Goal: Task Accomplishment & Management: Manage account settings

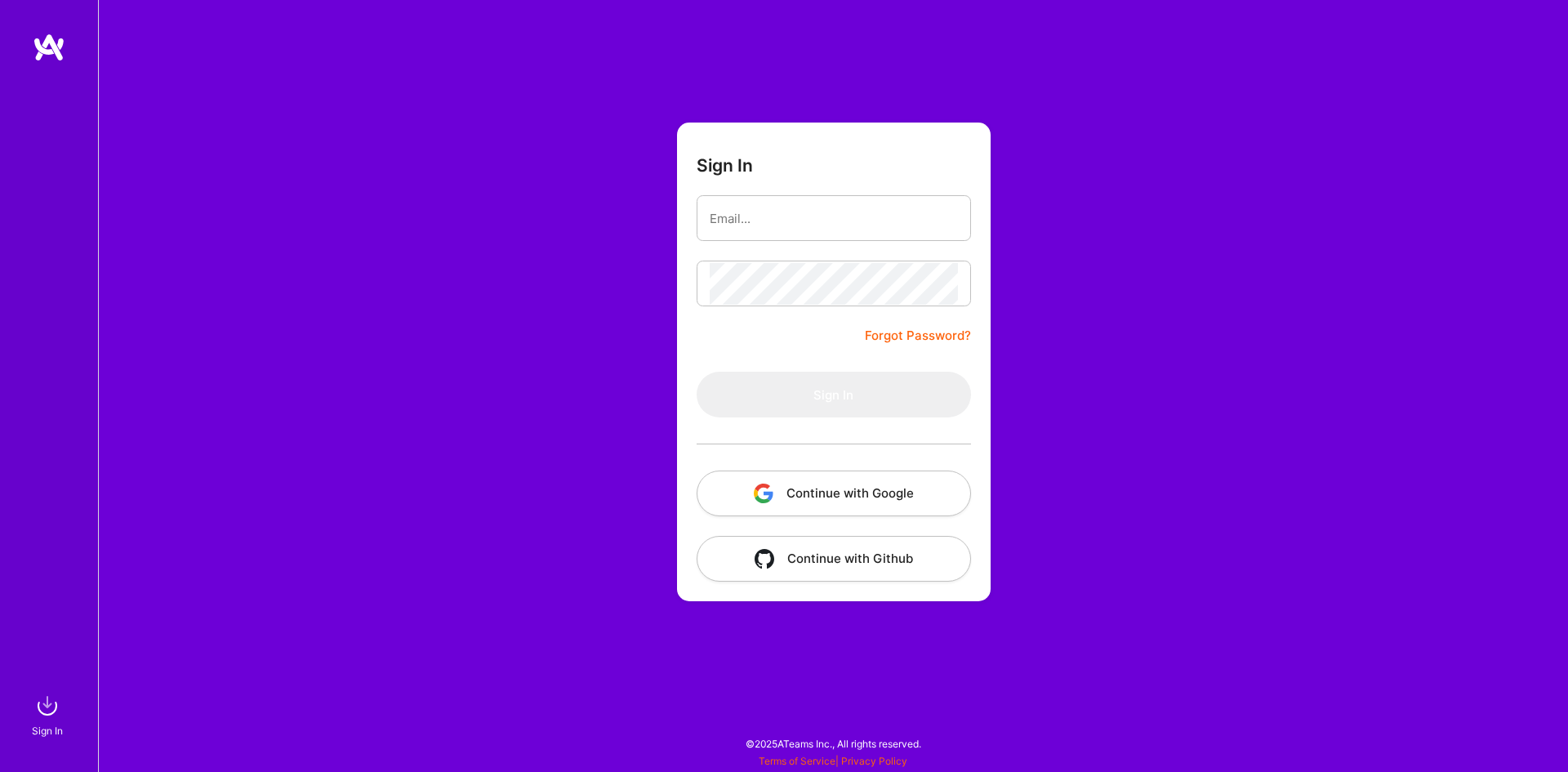
click at [784, 486] on button "Continue with Google" at bounding box center [834, 494] width 275 height 46
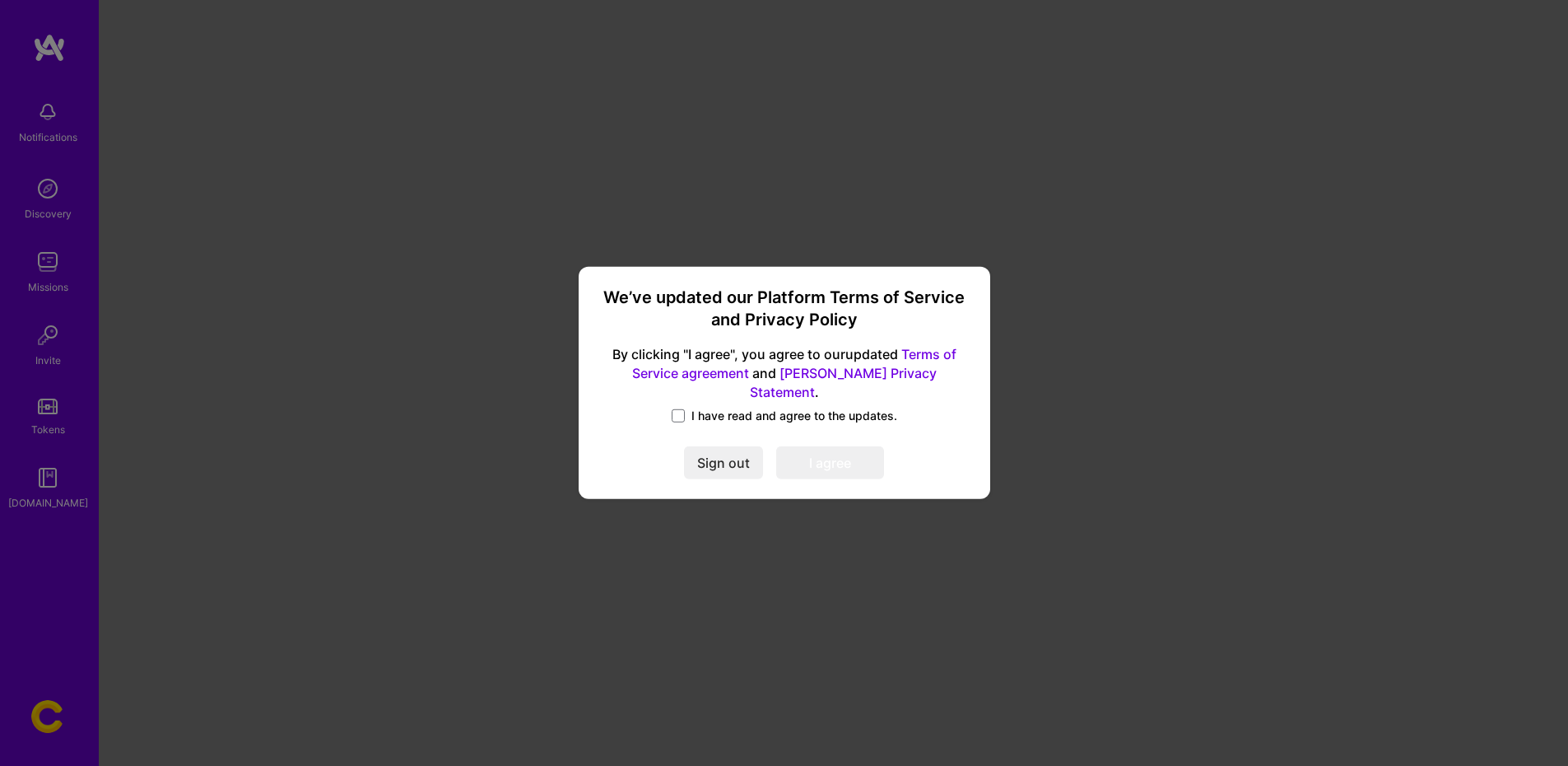
click at [685, 412] on label "I have read and agree to the updates." at bounding box center [784, 416] width 225 height 16
click at [0, 0] on input "I have read and agree to the updates." at bounding box center [0, 0] width 0 height 0
click at [835, 448] on button "I agree" at bounding box center [830, 464] width 108 height 33
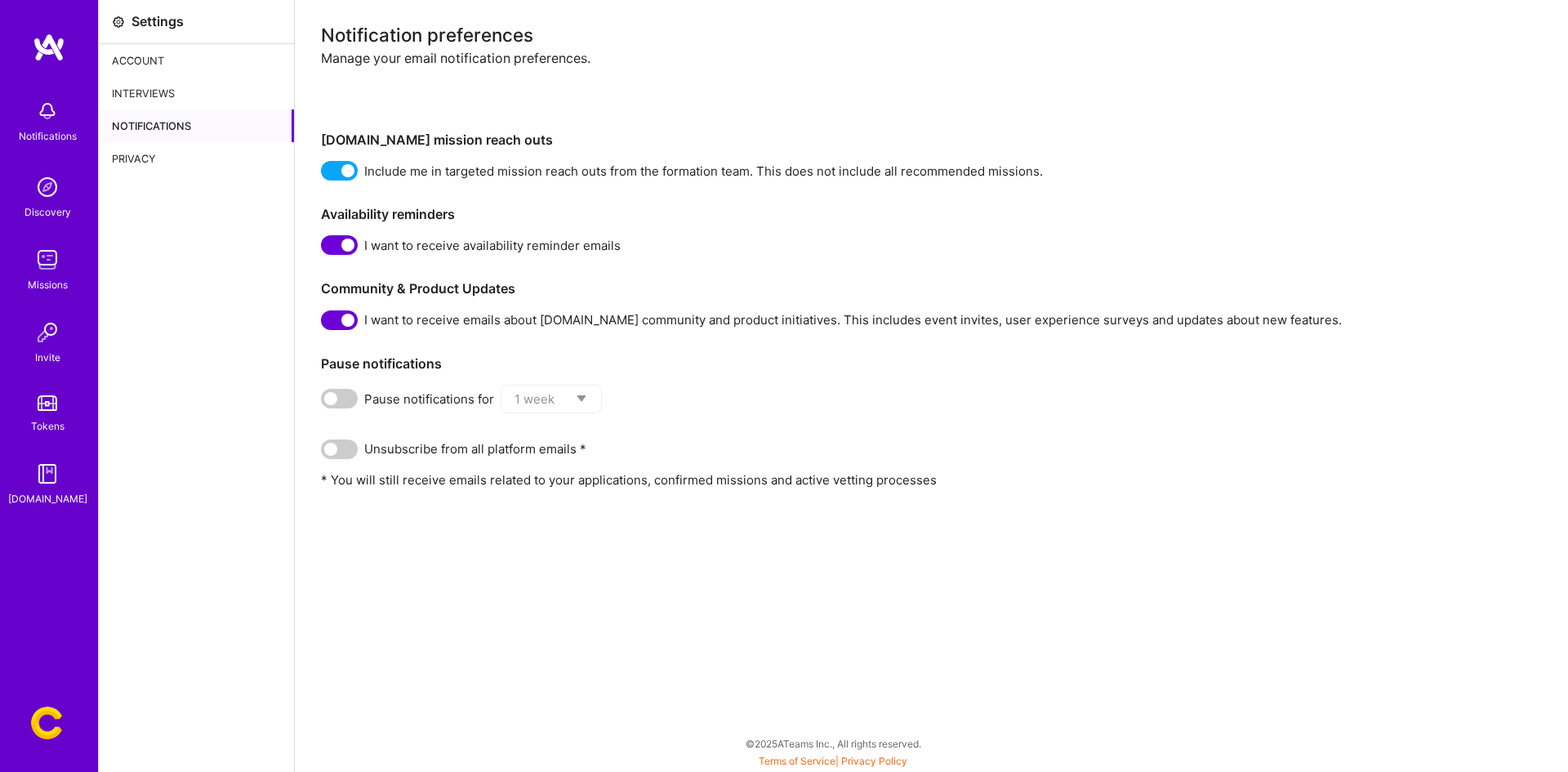
click at [43, 48] on img at bounding box center [48, 47] width 32 height 30
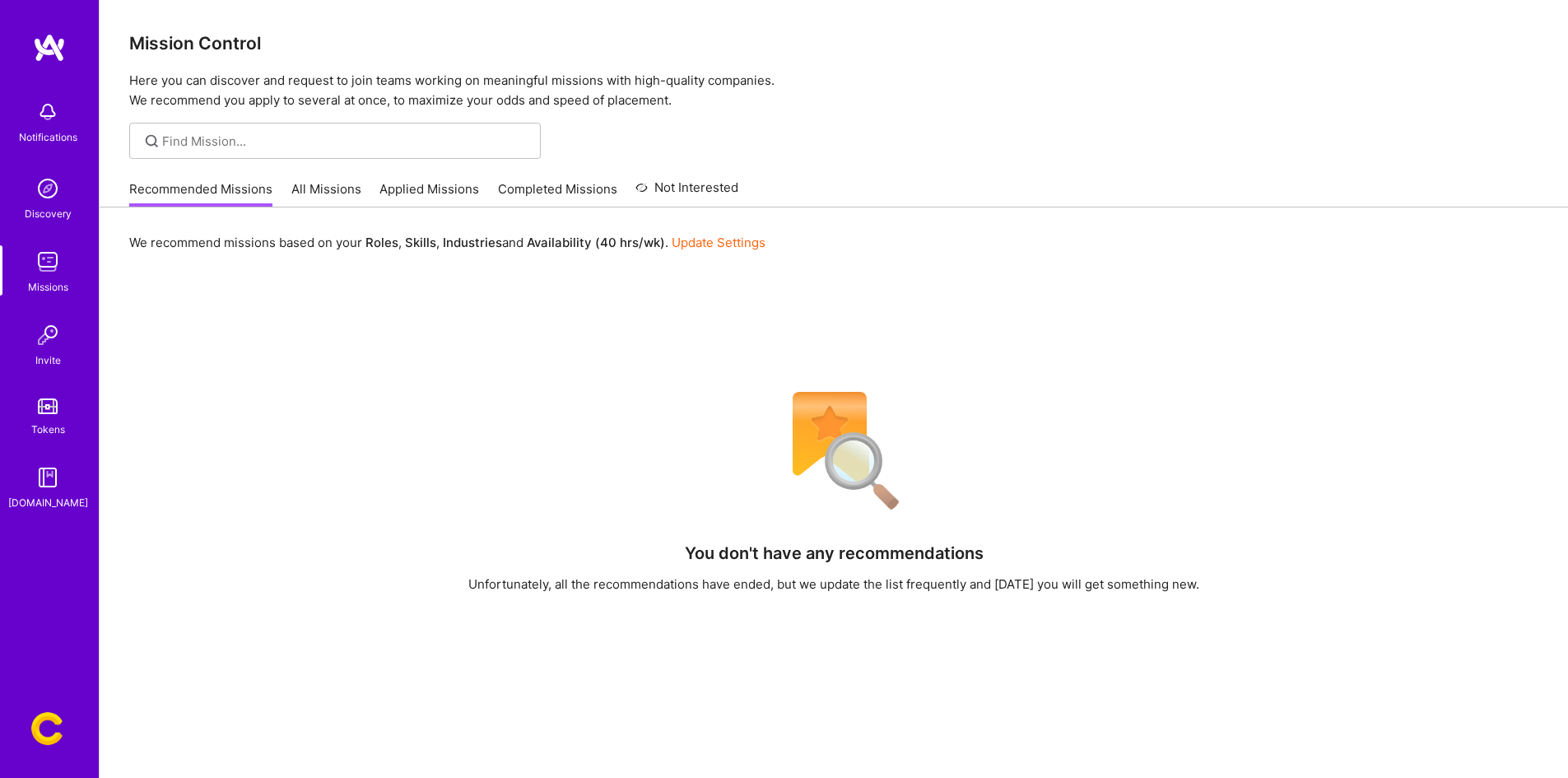
click at [45, 131] on div "Notifications" at bounding box center [48, 137] width 58 height 17
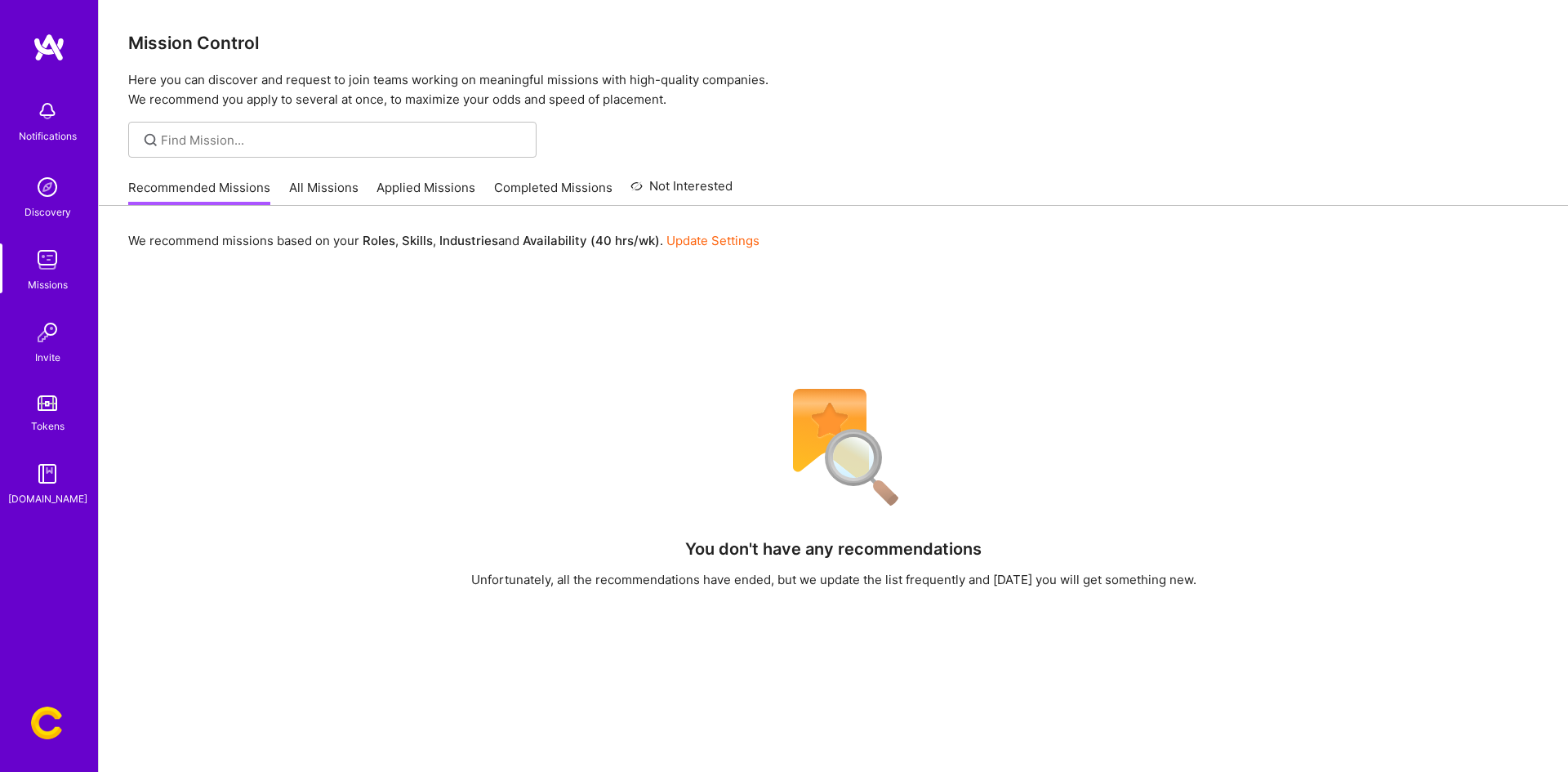
click at [734, 325] on div "Notifications Discovery Missions Invite Tokens [DOMAIN_NAME] Profile Close Show…" at bounding box center [784, 503] width 1568 height 1008
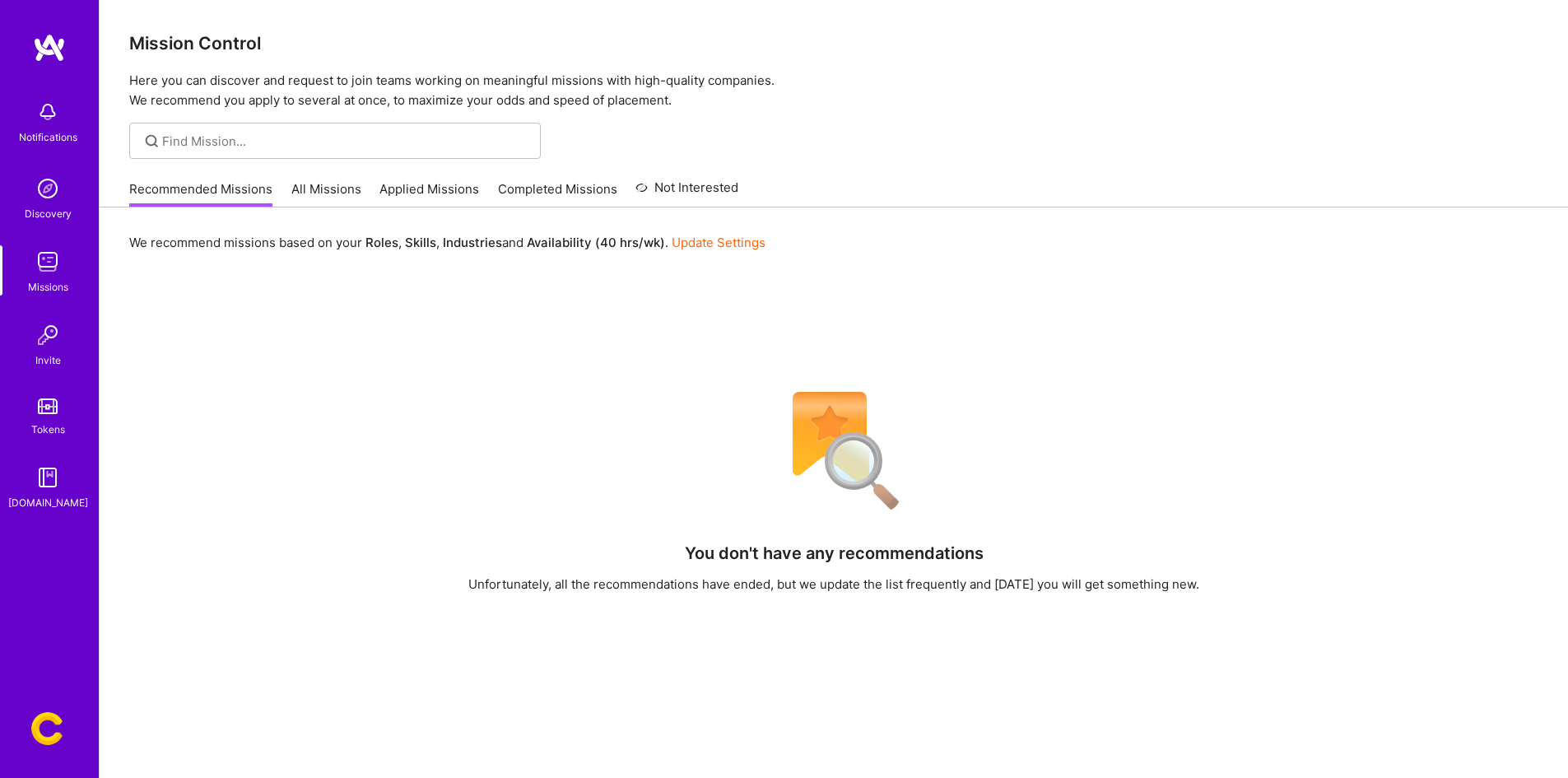
click at [49, 715] on img at bounding box center [48, 728] width 33 height 33
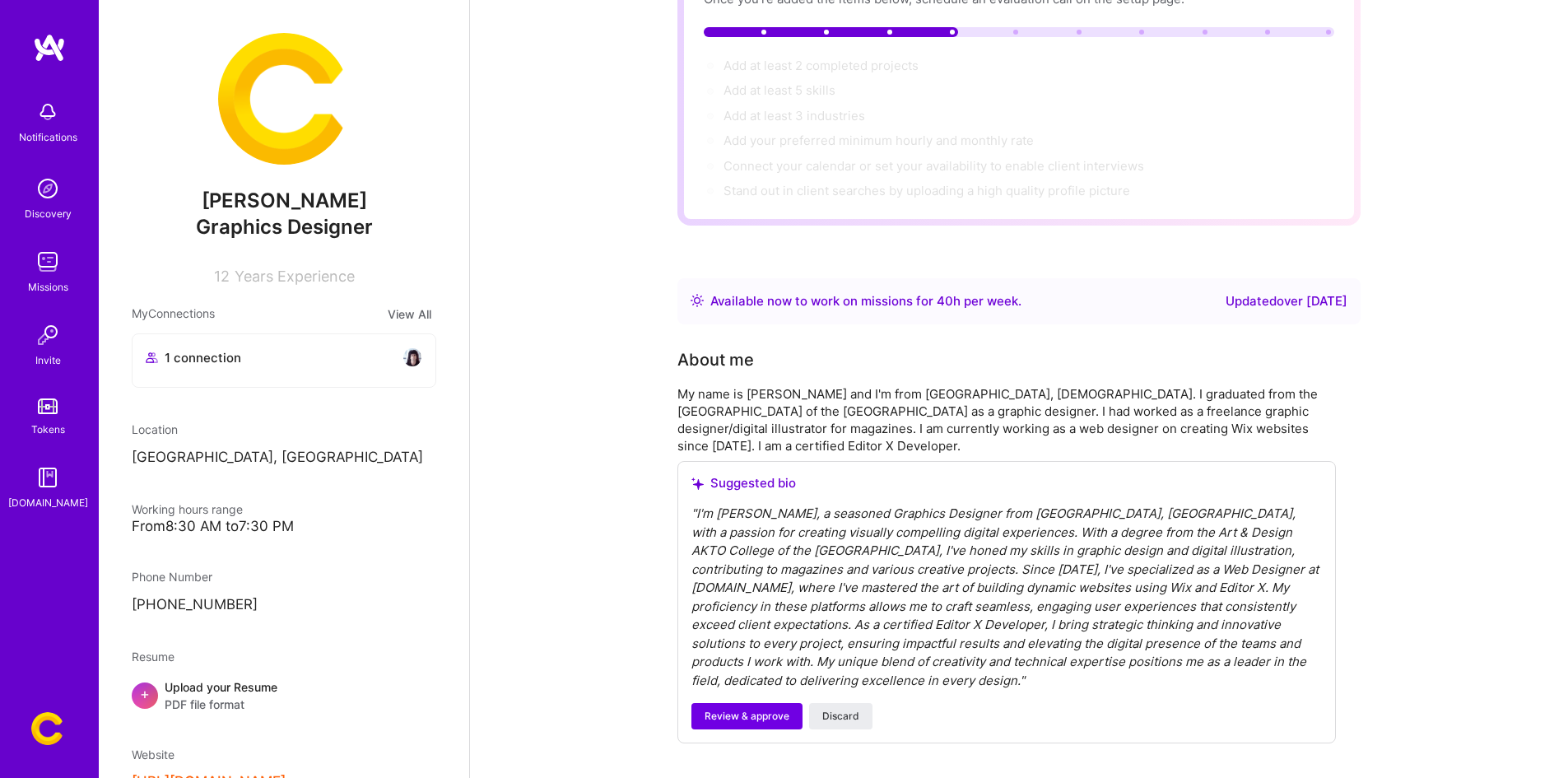
scroll to position [247, 0]
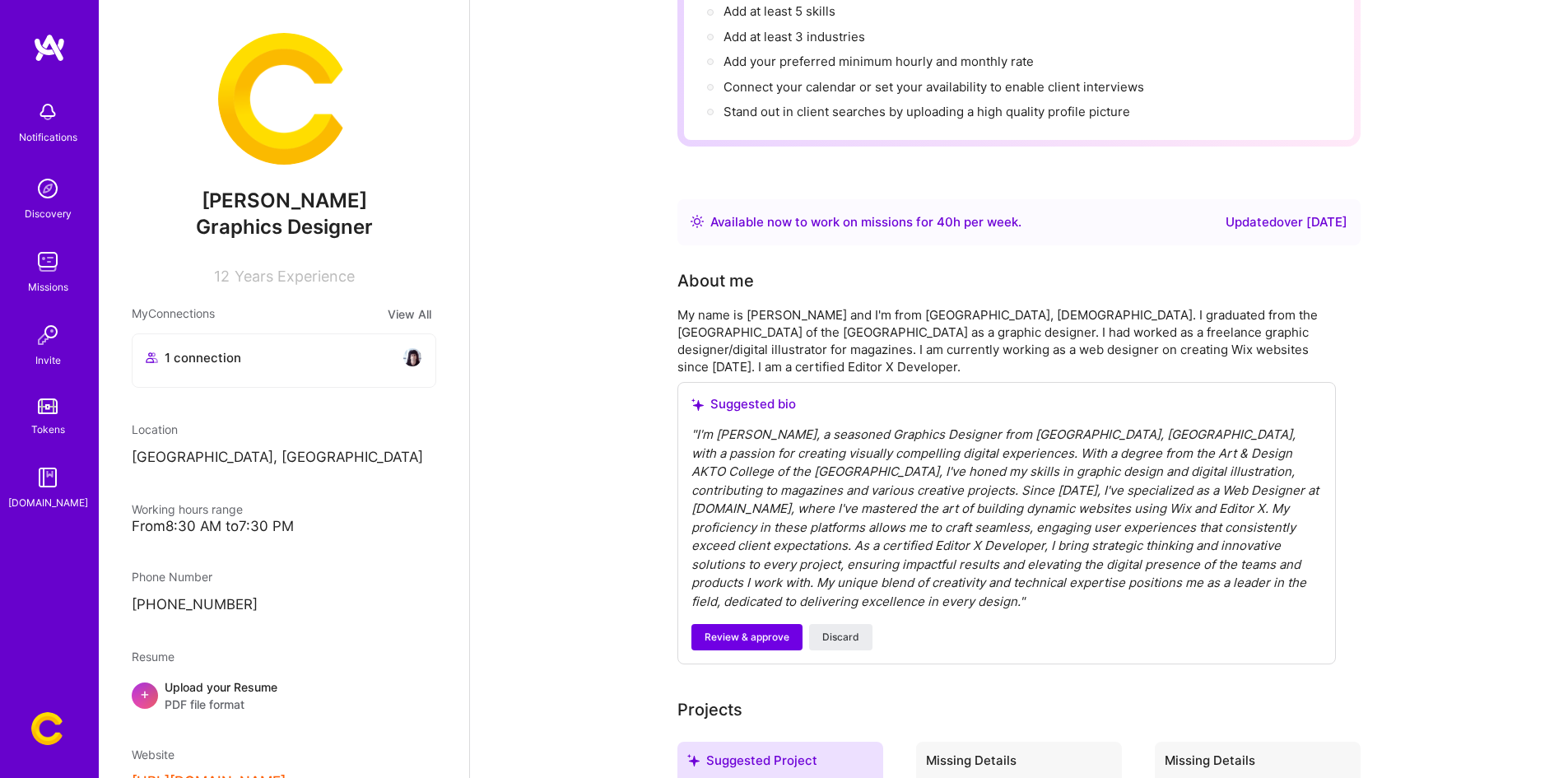
click at [731, 630] on span "Review & approve" at bounding box center [747, 637] width 85 height 15
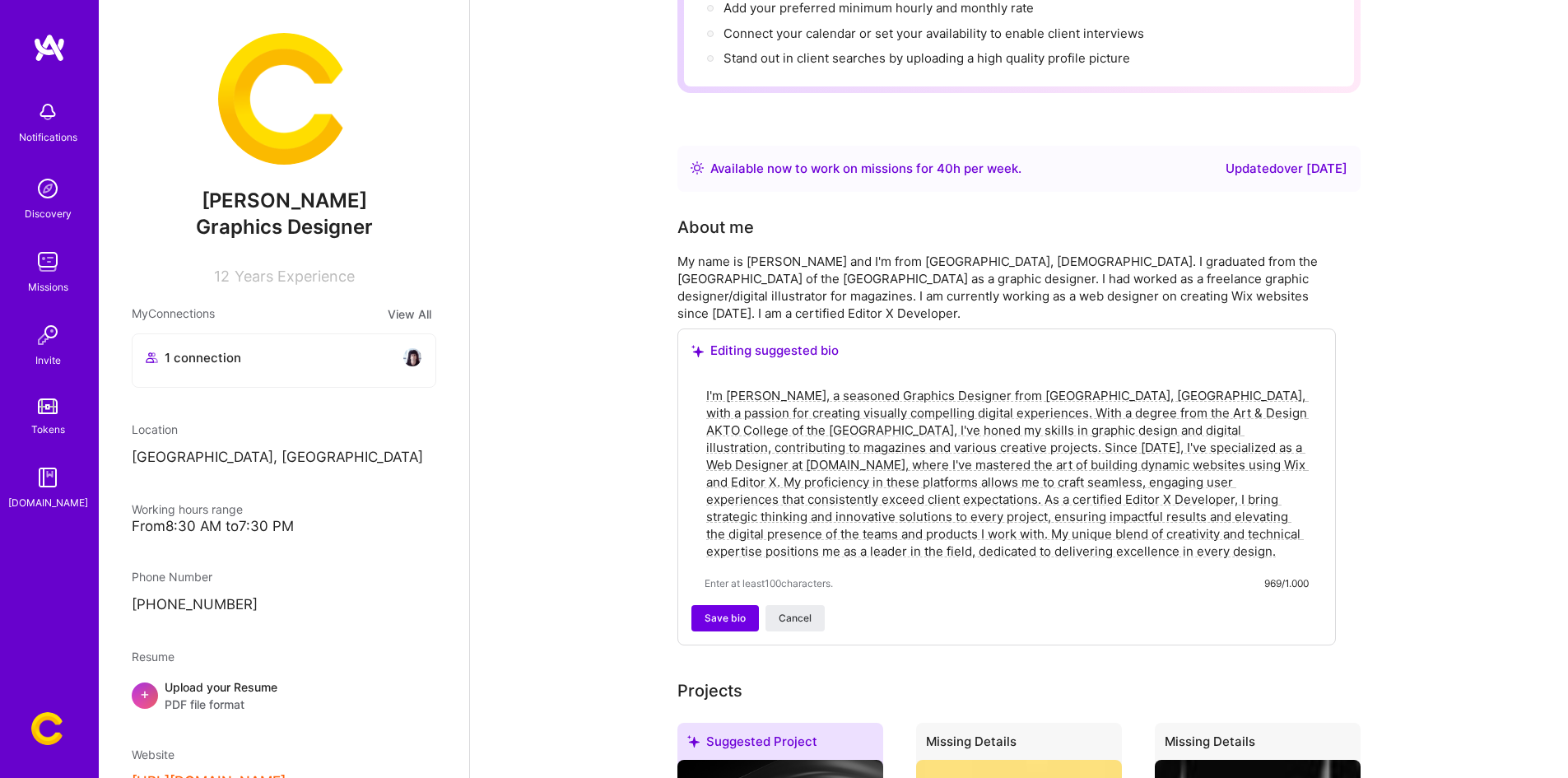
scroll to position [329, 0]
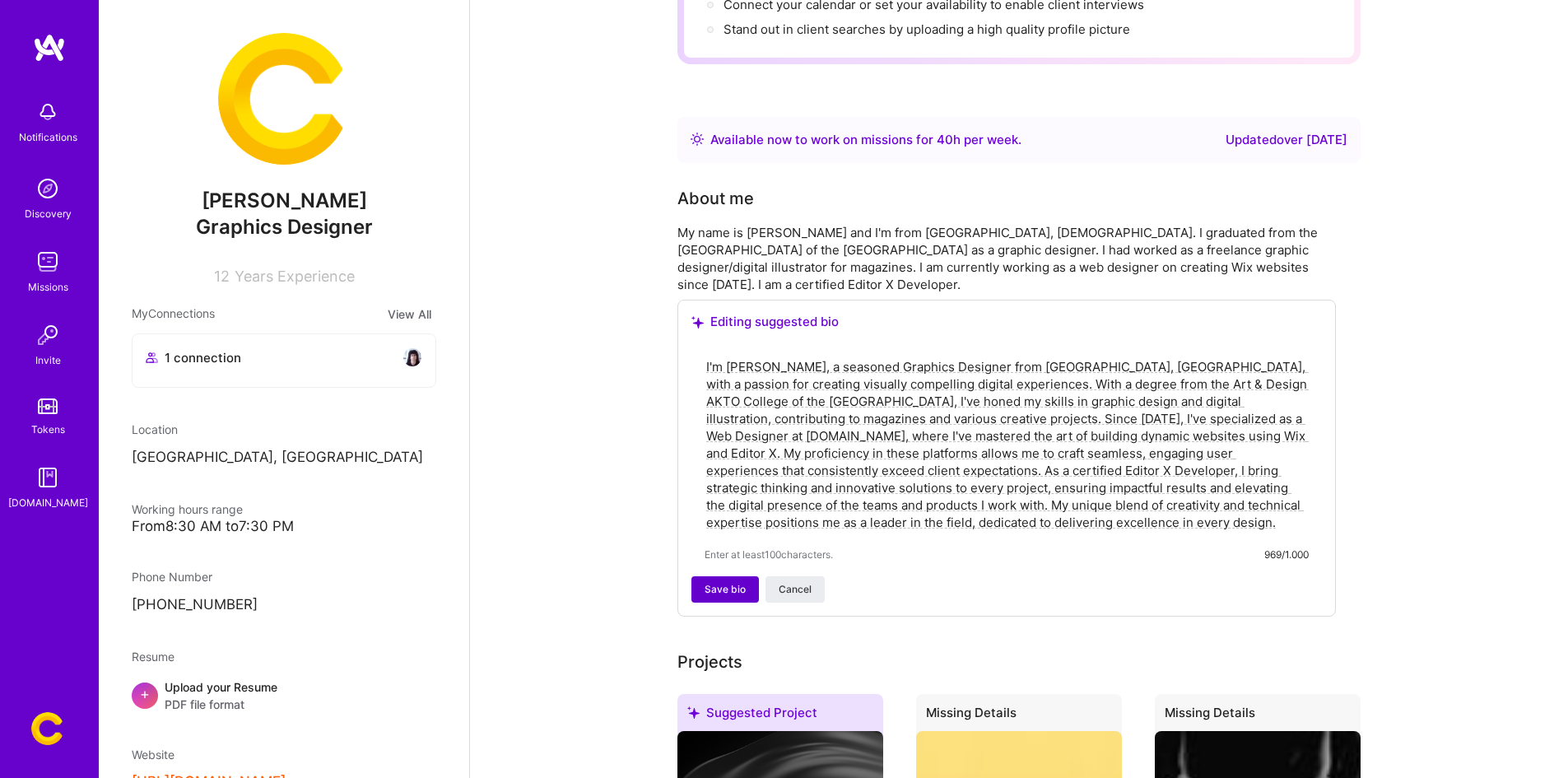
click at [719, 583] on span "Save bio" at bounding box center [725, 589] width 41 height 15
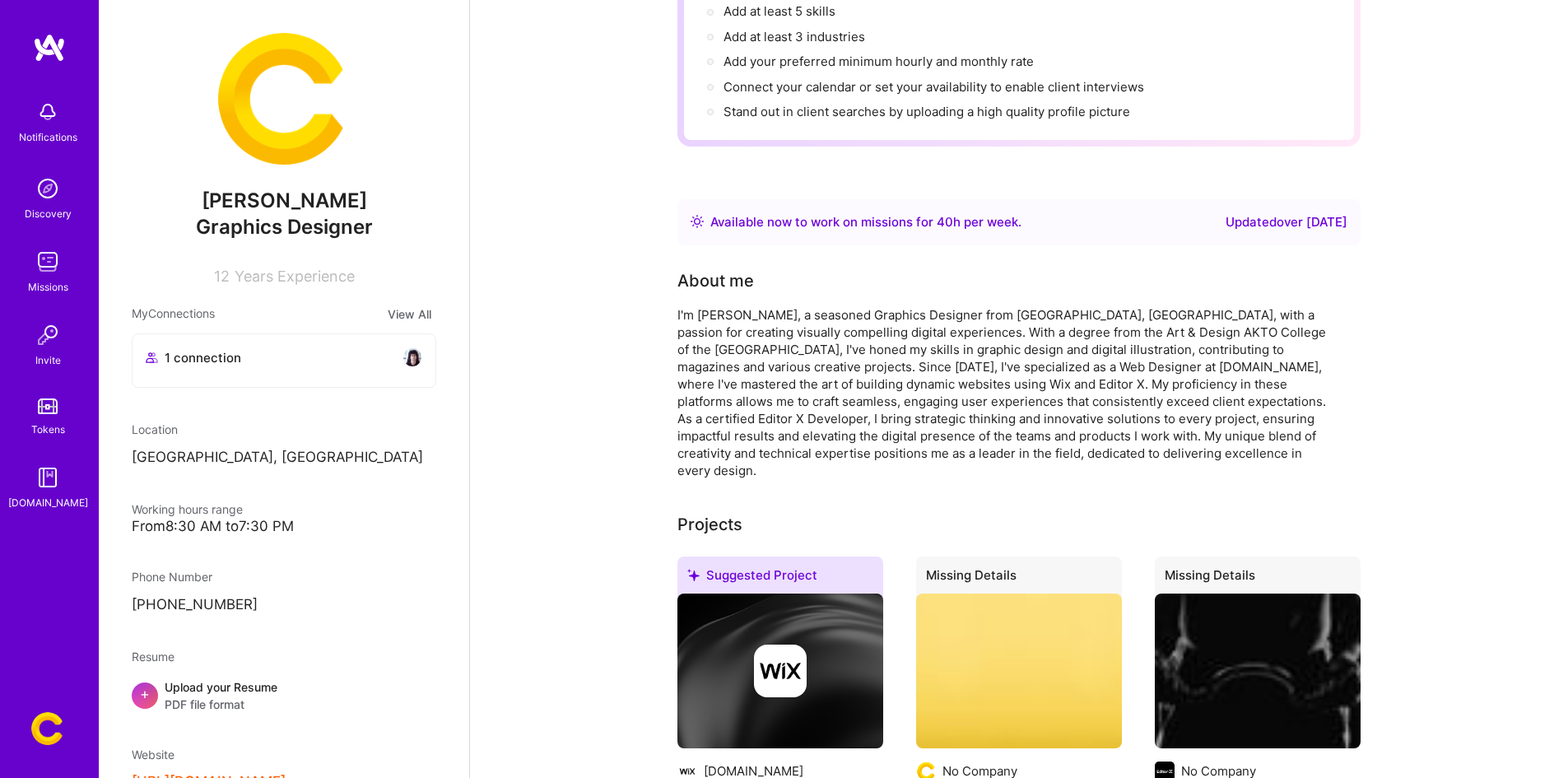
scroll to position [247, 0]
click at [850, 391] on div "I'm [PERSON_NAME], a seasoned Graphics Designer from [GEOGRAPHIC_DATA], [GEOGRA…" at bounding box center [1006, 393] width 659 height 173
click at [49, 45] on img at bounding box center [49, 47] width 33 height 30
